Goal: Task Accomplishment & Management: Manage account settings

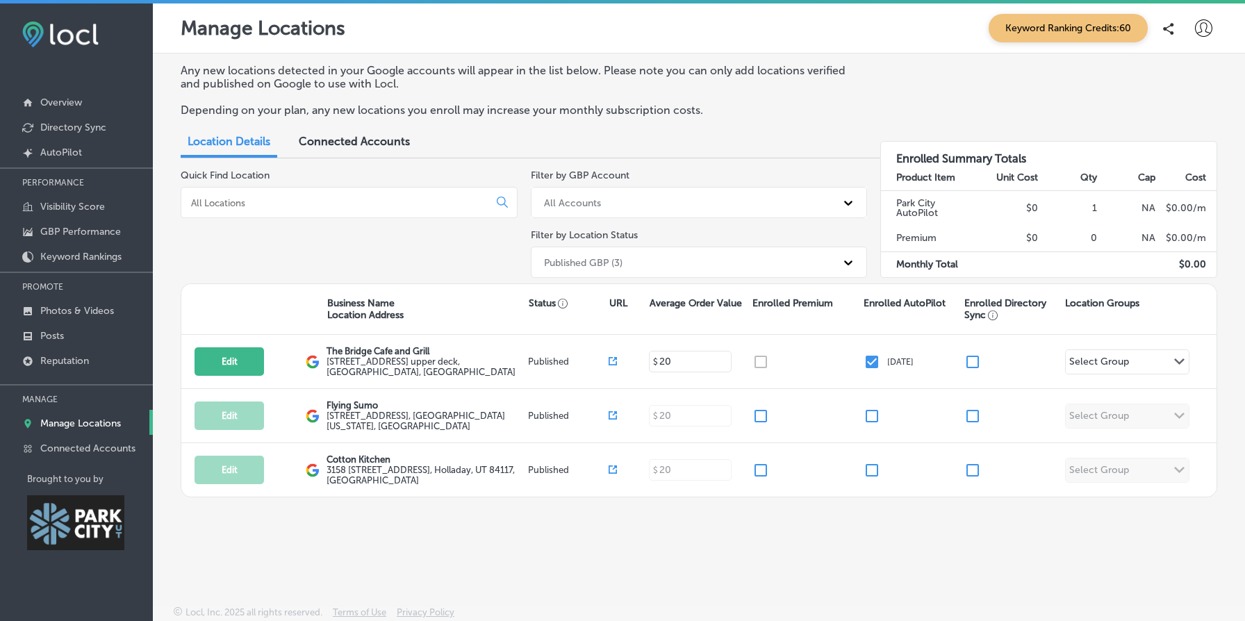
click at [349, 135] on span "Connected Accounts" at bounding box center [354, 141] width 111 height 13
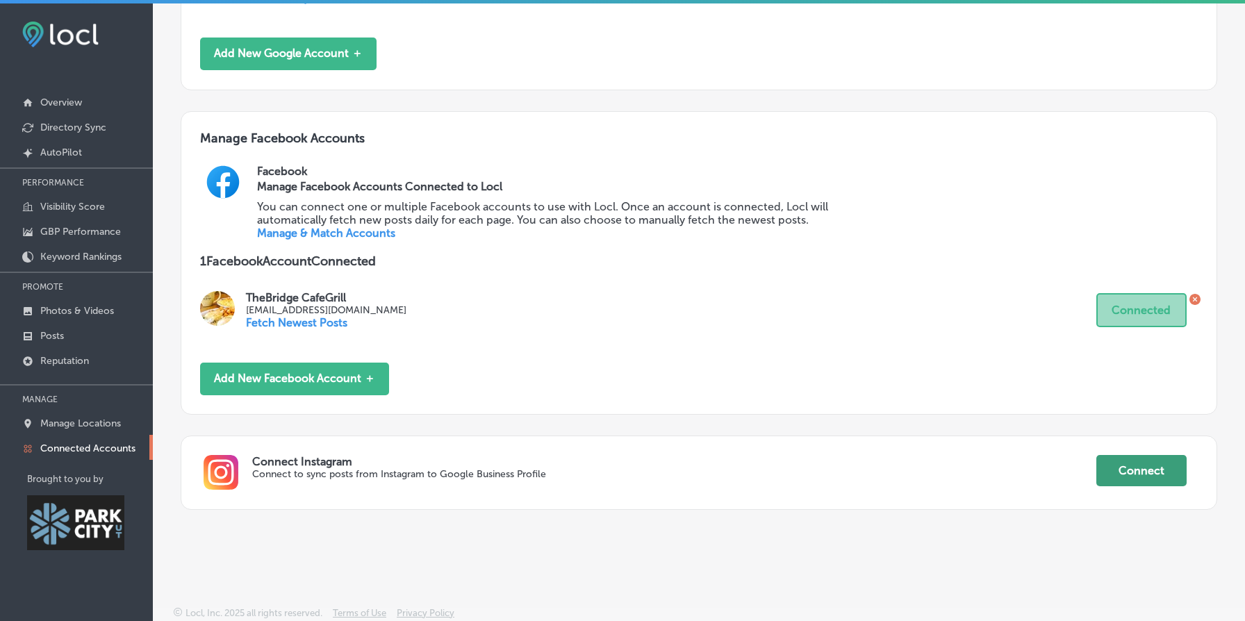
click at [1156, 477] on button "Connect" at bounding box center [1141, 470] width 90 height 31
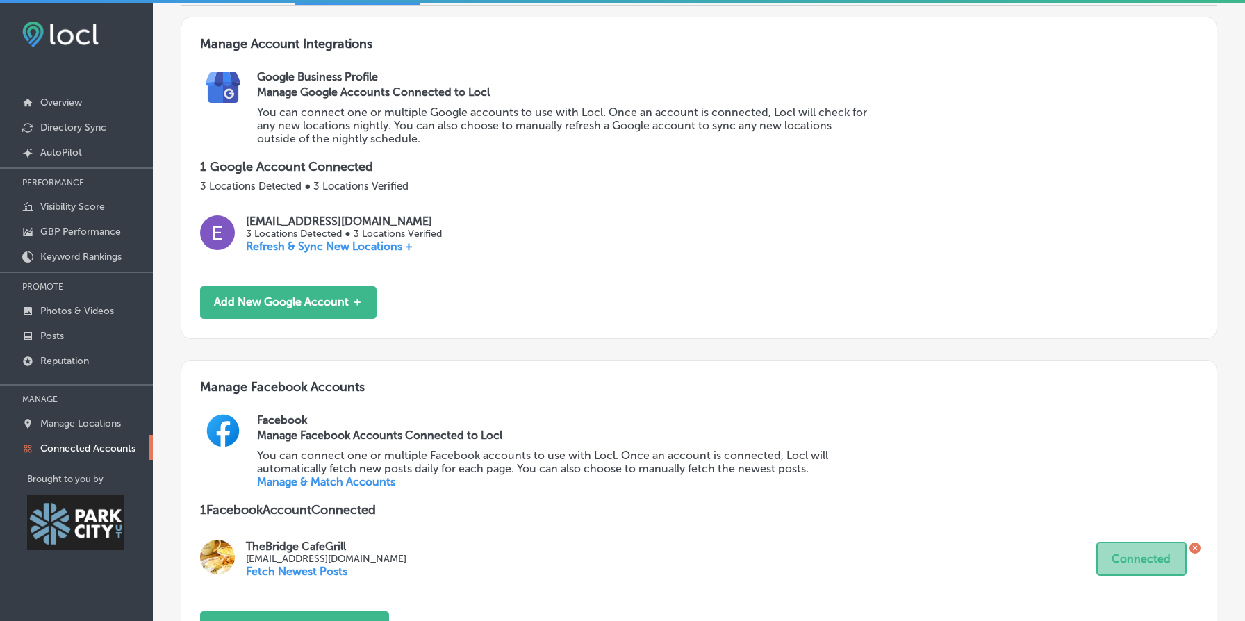
scroll to position [388, 0]
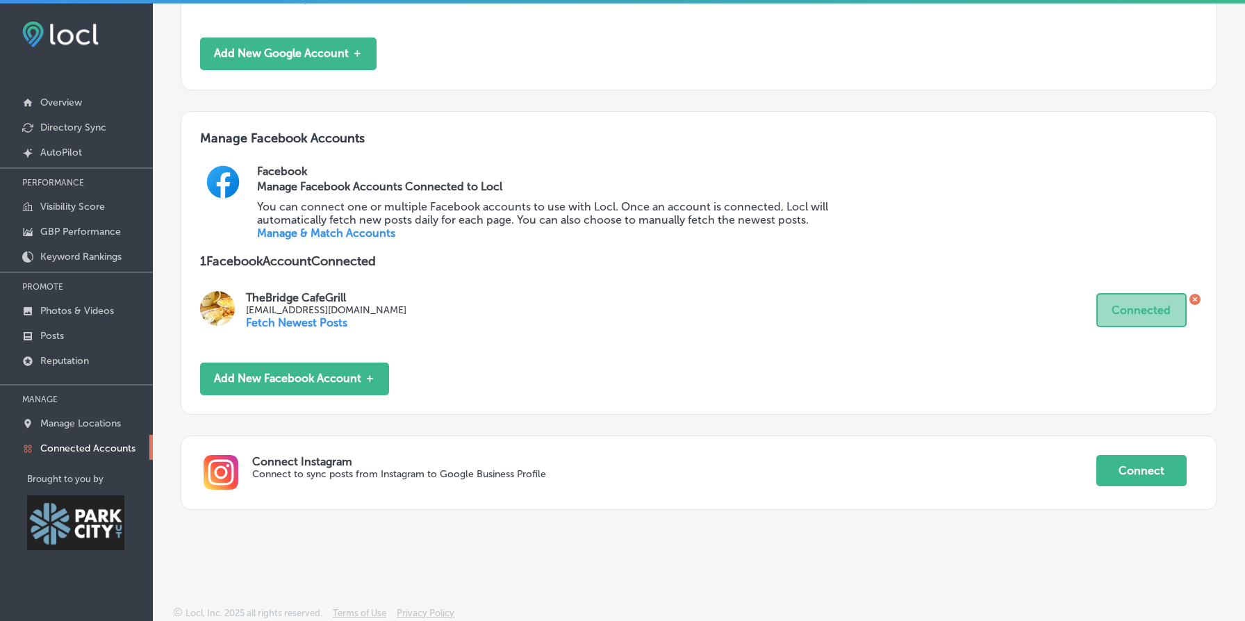
click at [276, 465] on p "Connect Instagram" at bounding box center [673, 461] width 843 height 13
